Goal: Task Accomplishment & Management: Manage account settings

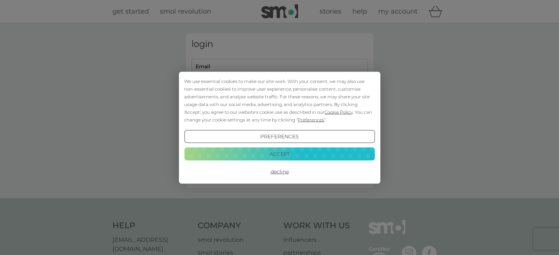
click at [297, 153] on button "Accept" at bounding box center [279, 154] width 190 height 13
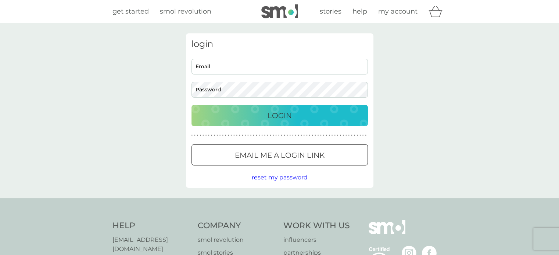
click at [248, 67] on input "Email" at bounding box center [279, 67] width 176 height 16
type input "[EMAIL_ADDRESS][DOMAIN_NAME]"
click at [240, 116] on div "Login" at bounding box center [280, 116] width 162 height 12
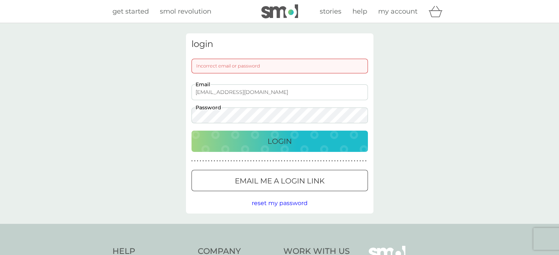
click at [191, 131] on button "Login" at bounding box center [279, 141] width 176 height 21
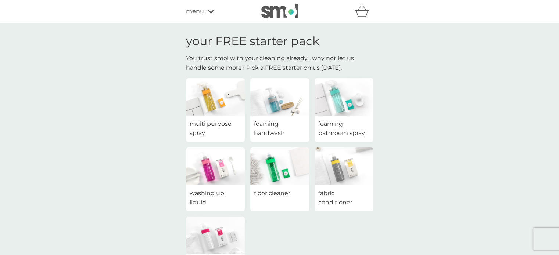
click at [206, 12] on div "menu" at bounding box center [217, 12] width 62 height 10
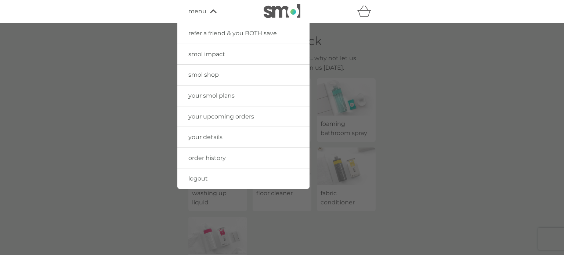
click at [206, 118] on span "your upcoming orders" at bounding box center [222, 116] width 66 height 7
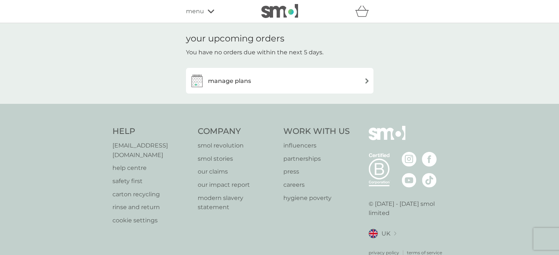
click at [367, 82] on img at bounding box center [367, 81] width 6 height 6
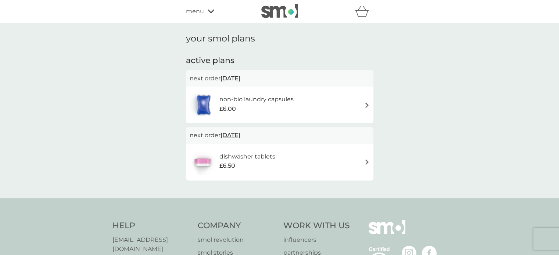
click at [266, 105] on div "£6.00" at bounding box center [256, 109] width 74 height 10
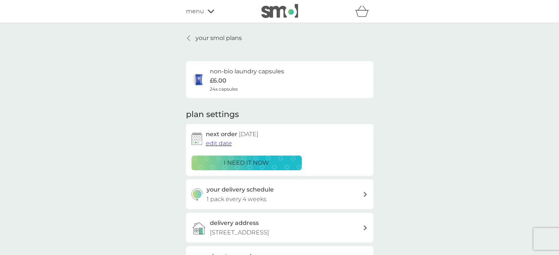
click at [363, 193] on icon at bounding box center [365, 194] width 4 height 5
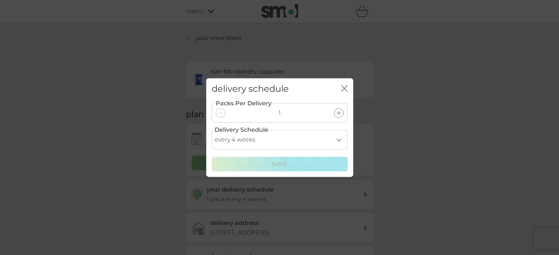
click at [343, 144] on select "every 1 week every 2 weeks every 3 weeks every 4 weeks every 5 weeks every 6 we…" at bounding box center [280, 139] width 136 height 19
select select "112"
click at [212, 130] on select "every 1 week every 2 weeks every 3 weeks every 4 weeks every 5 weeks every 6 we…" at bounding box center [280, 139] width 136 height 19
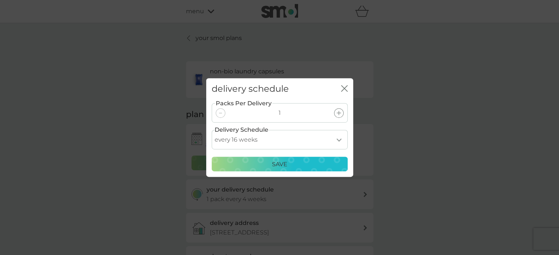
click at [312, 166] on div "Save" at bounding box center [279, 165] width 126 height 10
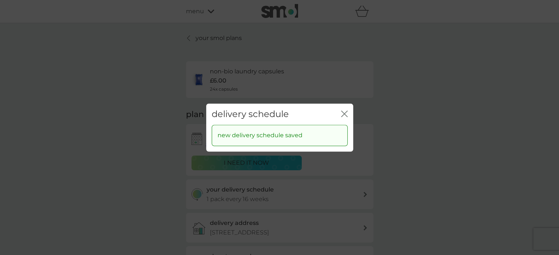
click at [344, 114] on icon "close" at bounding box center [342, 114] width 3 height 6
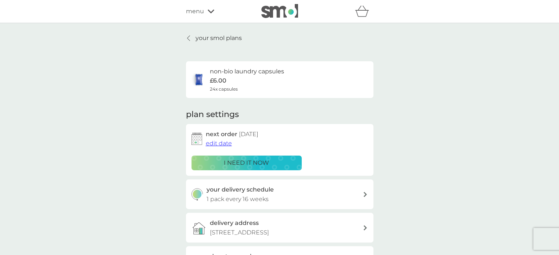
click at [228, 143] on span "edit date" at bounding box center [219, 143] width 26 height 7
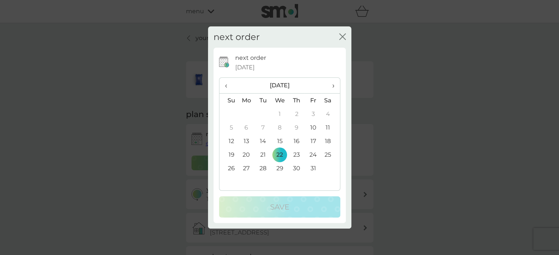
click at [333, 88] on span "›" at bounding box center [330, 85] width 7 height 15
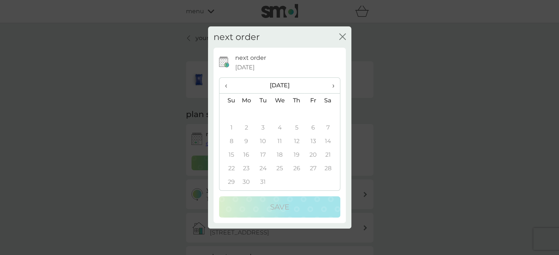
click at [333, 88] on span "›" at bounding box center [330, 85] width 7 height 15
click at [225, 85] on span "‹" at bounding box center [229, 85] width 8 height 15
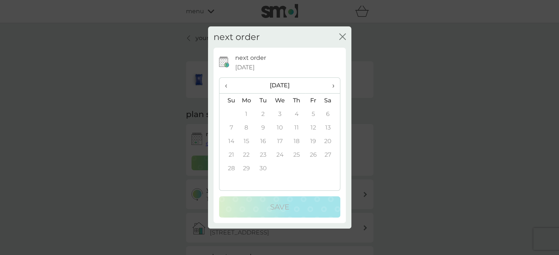
click at [225, 85] on span "‹" at bounding box center [229, 85] width 8 height 15
click at [227, 86] on span "‹" at bounding box center [229, 85] width 8 height 15
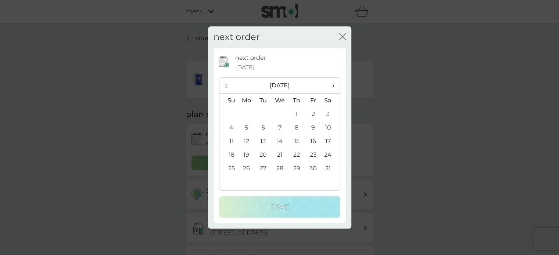
click at [330, 88] on span "›" at bounding box center [330, 85] width 7 height 15
click at [294, 127] on td "5" at bounding box center [296, 128] width 17 height 14
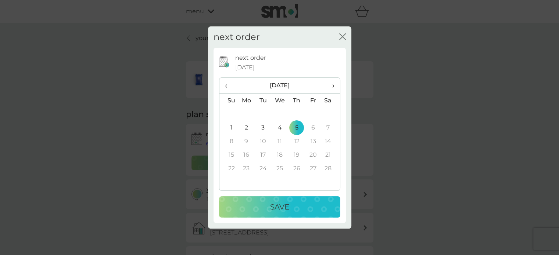
click at [284, 207] on p "Save" at bounding box center [279, 207] width 19 height 12
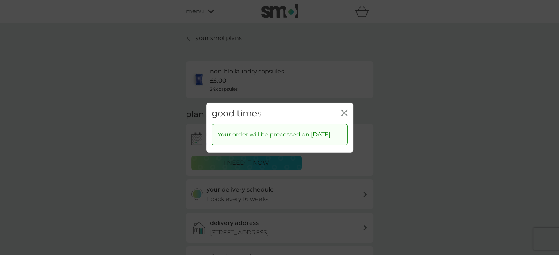
click at [343, 110] on icon "close" at bounding box center [342, 113] width 3 height 6
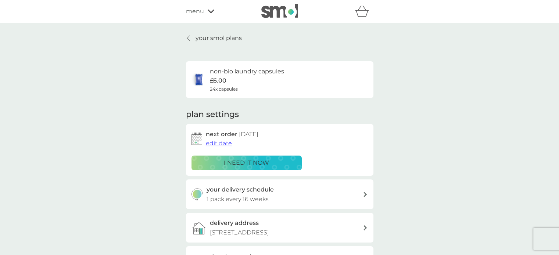
click at [220, 39] on p "your smol plans" at bounding box center [219, 38] width 46 height 10
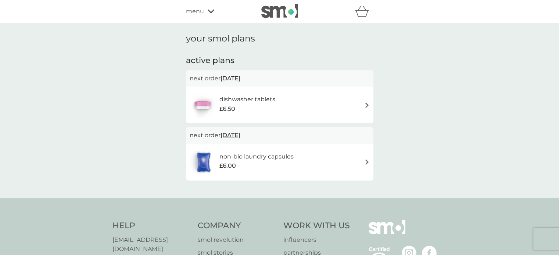
click at [250, 103] on h6 "dishwasher tablets" at bounding box center [247, 100] width 56 height 10
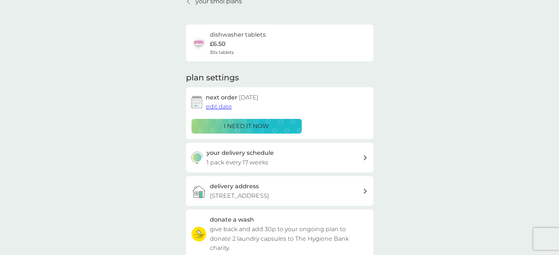
scroll to position [73, 0]
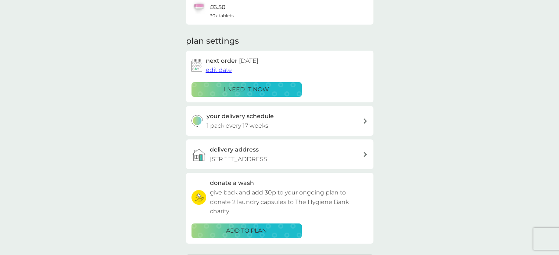
click at [355, 124] on div "your delivery schedule 1 pack every 17 weeks" at bounding box center [285, 121] width 156 height 19
select select "119"
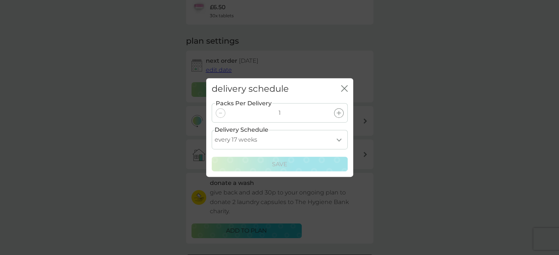
click at [346, 88] on icon "close" at bounding box center [344, 88] width 7 height 7
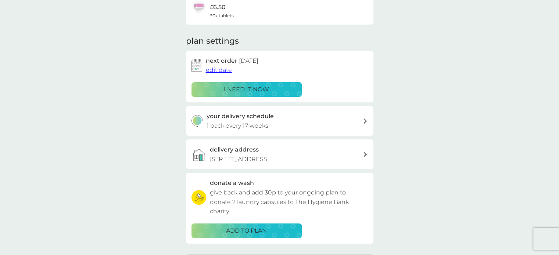
click at [225, 70] on span "edit date" at bounding box center [219, 70] width 26 height 7
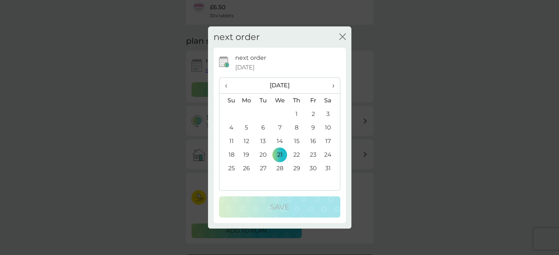
click at [340, 36] on icon "close" at bounding box center [342, 36] width 7 height 7
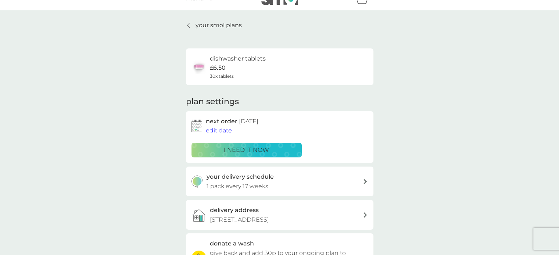
scroll to position [0, 0]
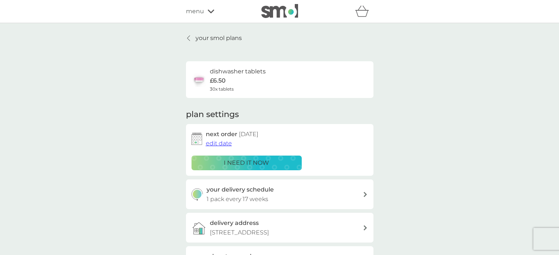
click at [286, 12] on img at bounding box center [279, 11] width 37 height 14
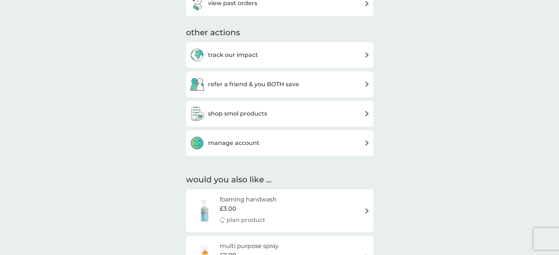
scroll to position [147, 0]
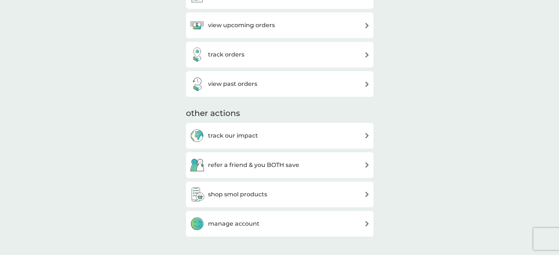
click at [272, 227] on div "manage account" at bounding box center [280, 224] width 180 height 15
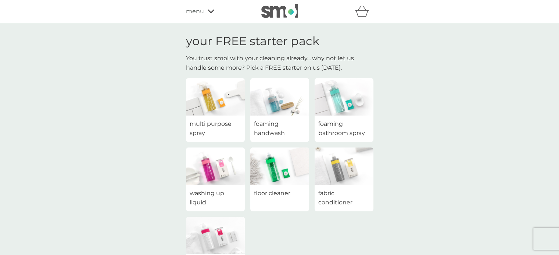
click at [228, 121] on span "multi purpose spray" at bounding box center [215, 128] width 51 height 19
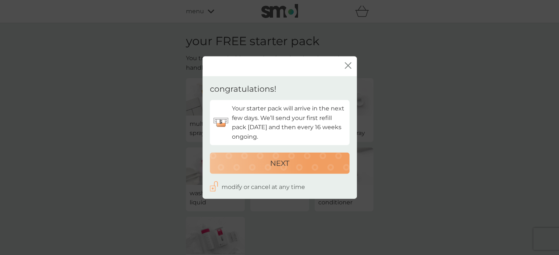
click at [270, 166] on p "NEXT" at bounding box center [279, 163] width 19 height 12
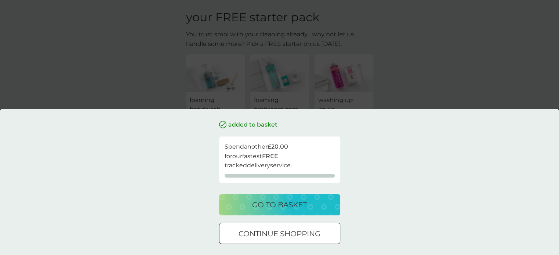
scroll to position [37, 0]
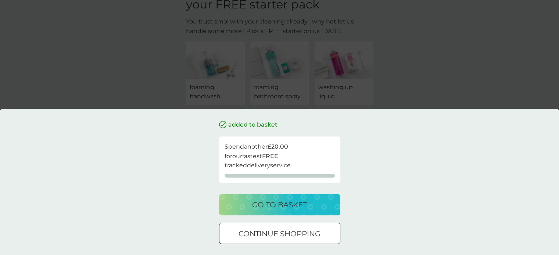
click at [265, 201] on p "go to basket" at bounding box center [279, 205] width 55 height 12
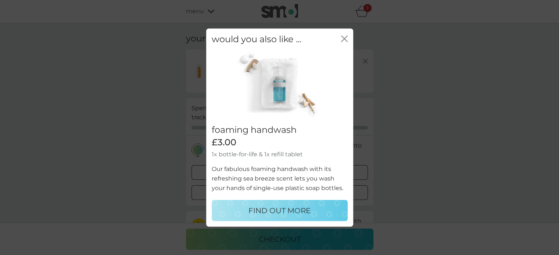
click at [346, 41] on icon "close" at bounding box center [345, 39] width 3 height 6
